Goal: Task Accomplishment & Management: Manage account settings

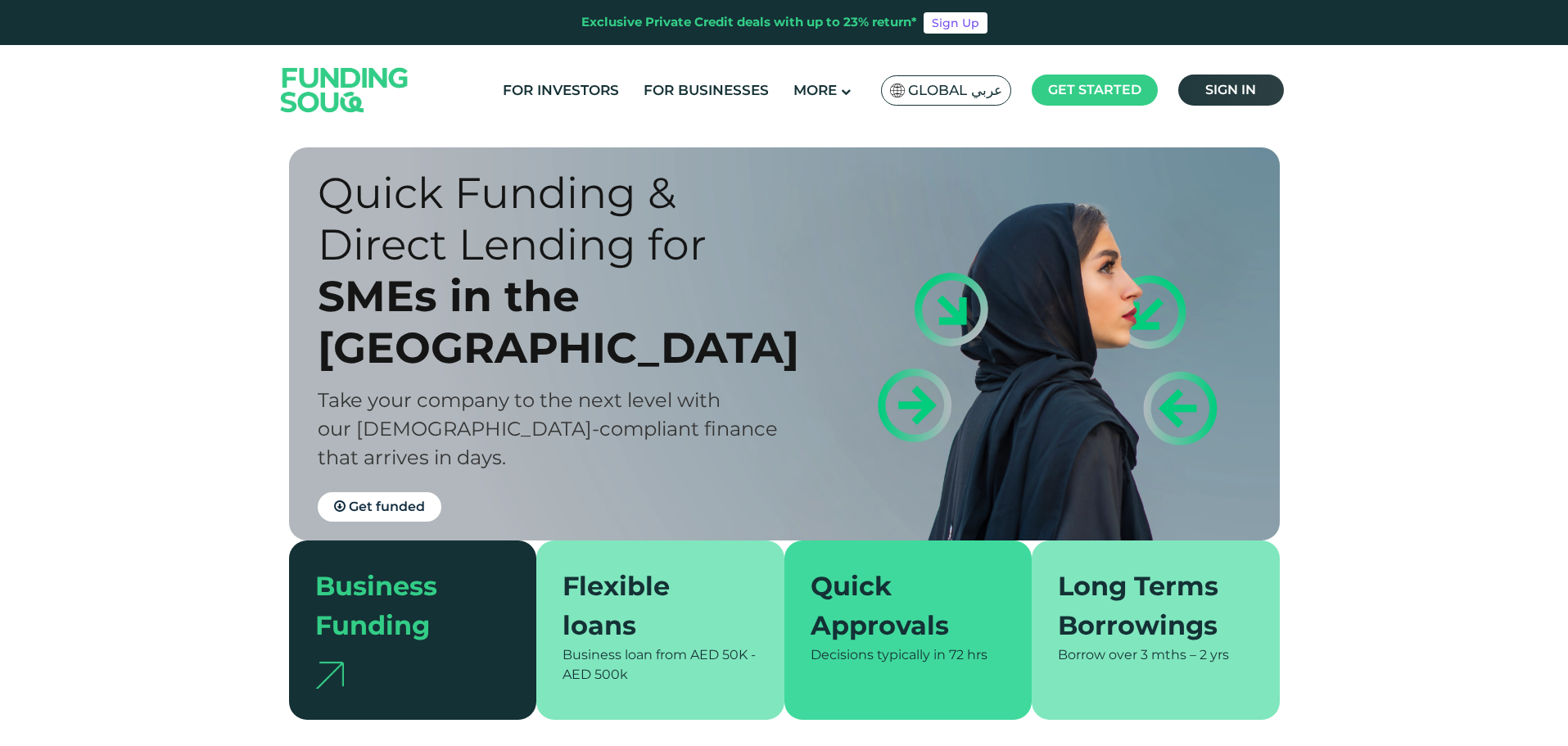
click at [1229, 87] on span "Sign in" at bounding box center [1231, 89] width 51 height 15
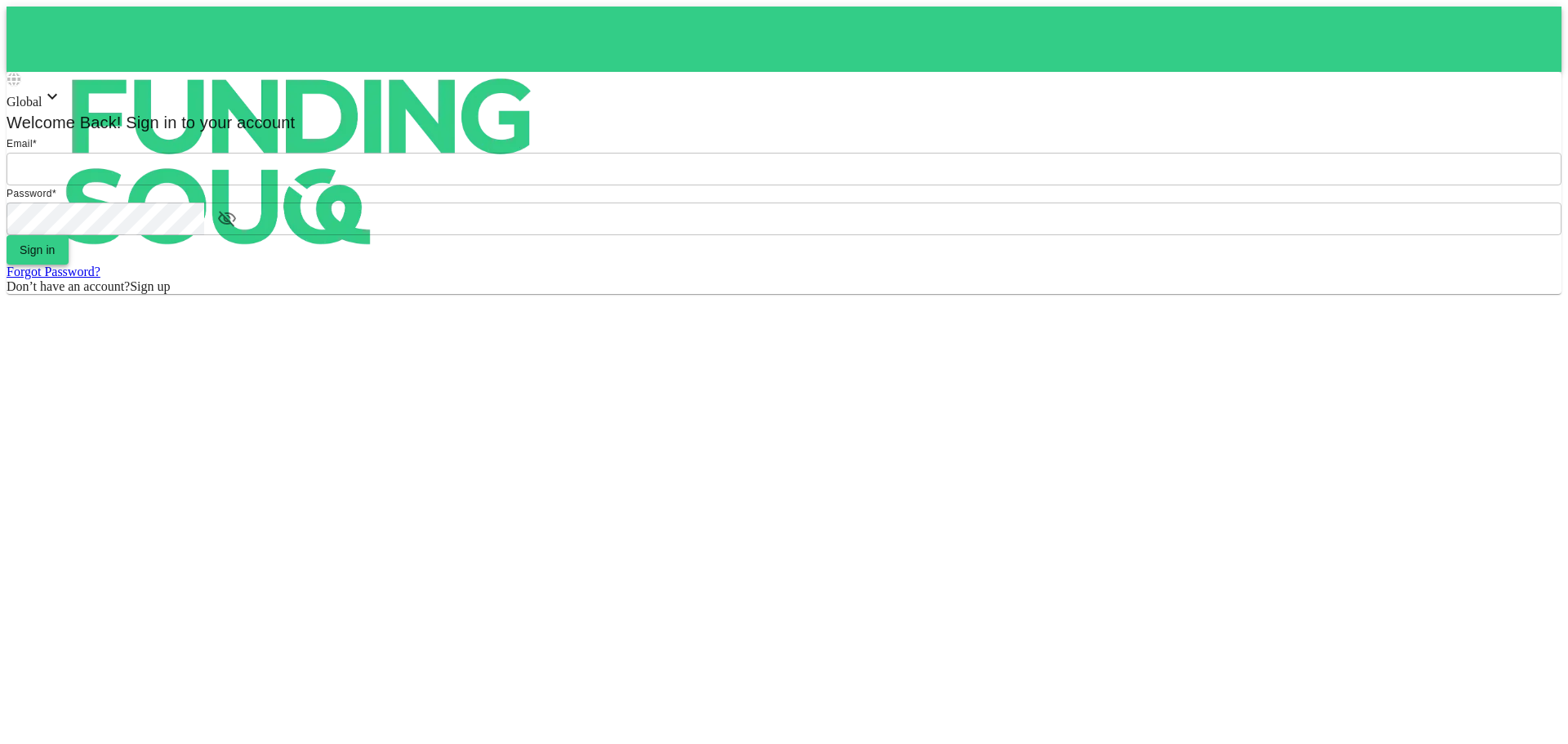
type input "Aasik.mmm@gmail.com"
click at [68, 265] on button "Sign in" at bounding box center [37, 250] width 62 height 30
